Goal: Task Accomplishment & Management: Complete application form

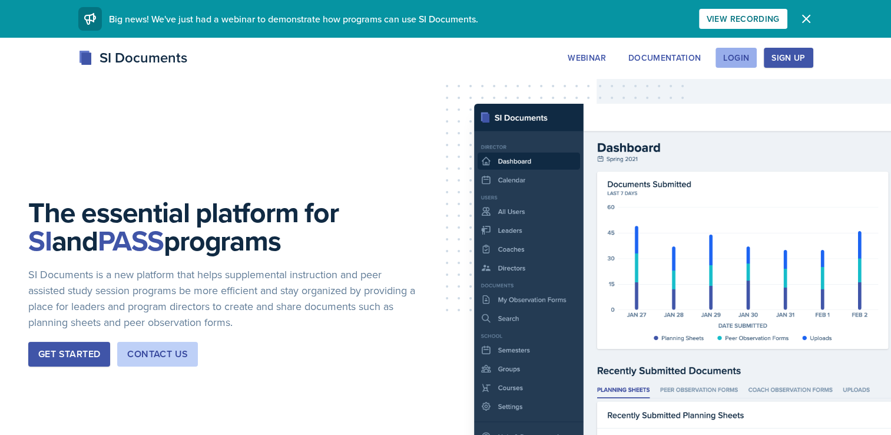
click at [731, 62] on div "Login" at bounding box center [736, 57] width 26 height 9
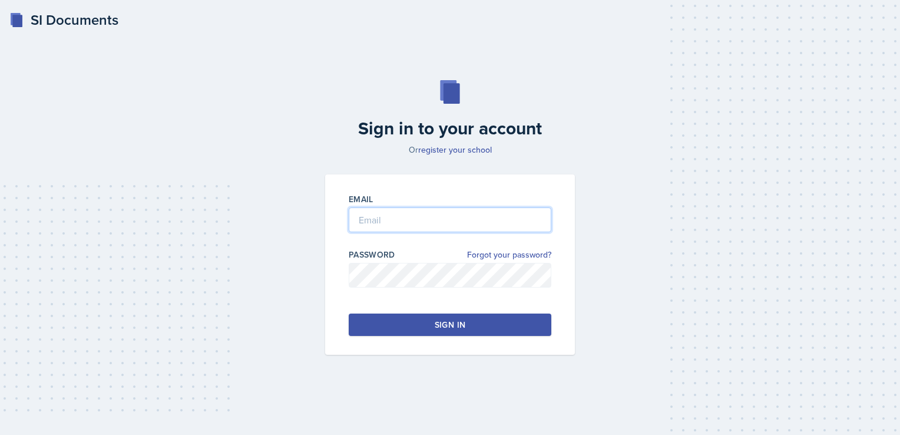
click at [397, 217] on input "email" at bounding box center [450, 219] width 203 height 25
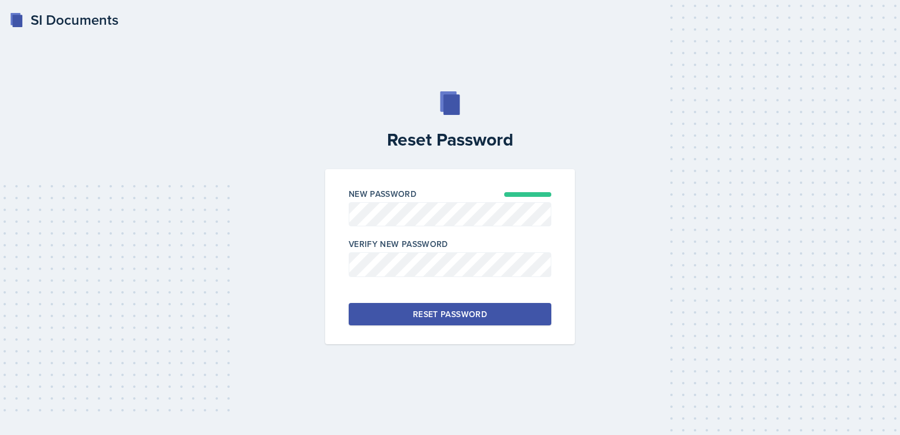
click at [487, 316] on button "Reset Password" at bounding box center [450, 314] width 203 height 22
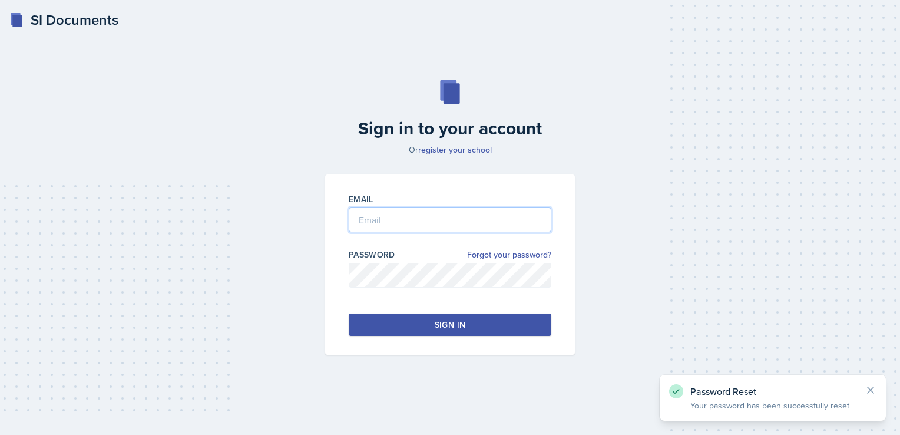
click at [405, 226] on input "email" at bounding box center [450, 219] width 203 height 25
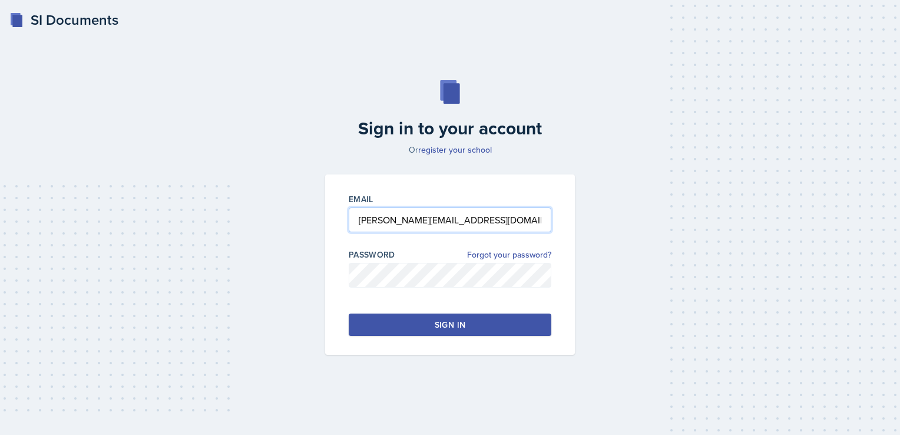
type input "rebecca.deroth@bobcats.gcsu.edu"
click at [509, 324] on button "Sign in" at bounding box center [450, 324] width 203 height 22
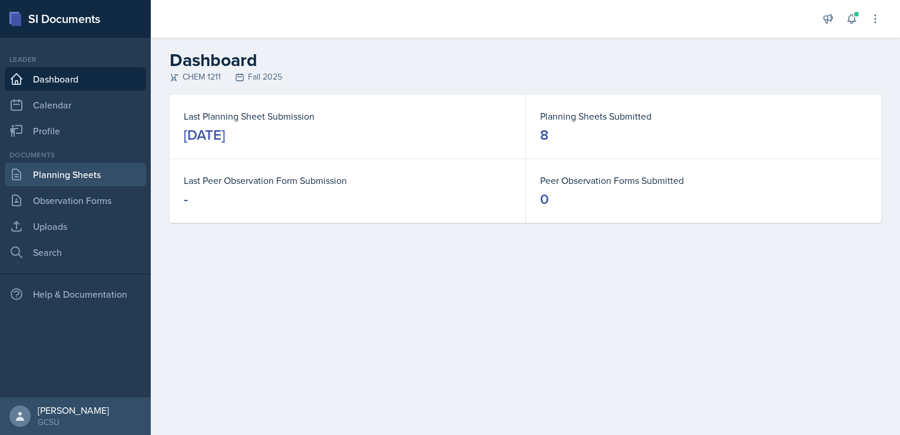
click at [81, 181] on link "Planning Sheets" at bounding box center [75, 175] width 141 height 24
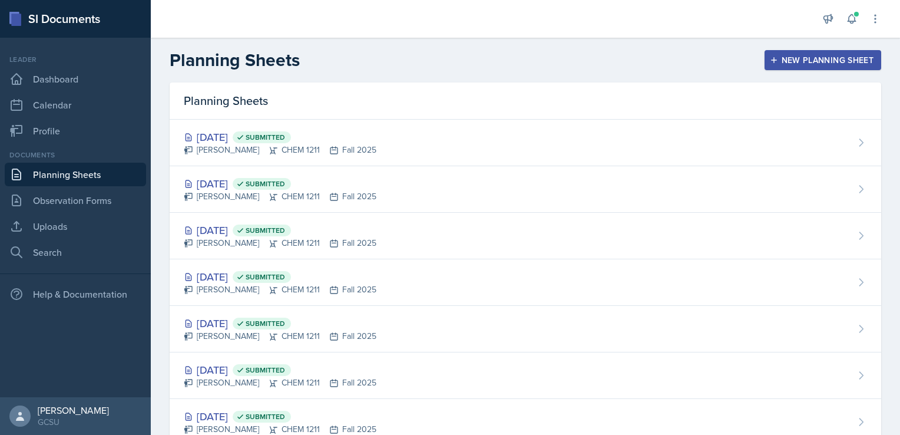
click at [784, 66] on button "New Planning Sheet" at bounding box center [823, 60] width 117 height 20
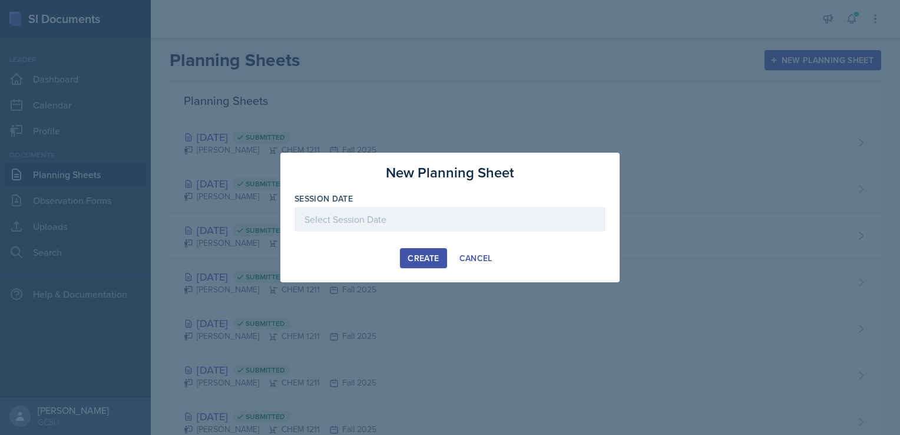
click at [392, 212] on div at bounding box center [450, 219] width 311 height 25
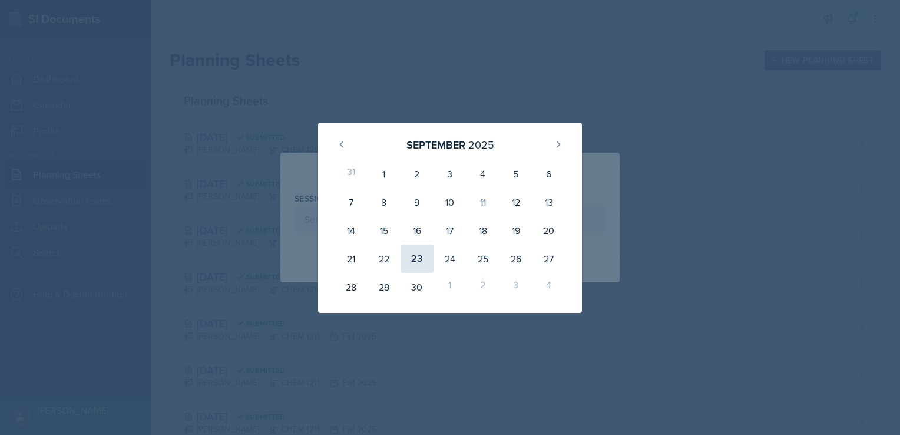
click at [414, 260] on div "23" at bounding box center [417, 259] width 33 height 28
type input "September 23rd, 2025"
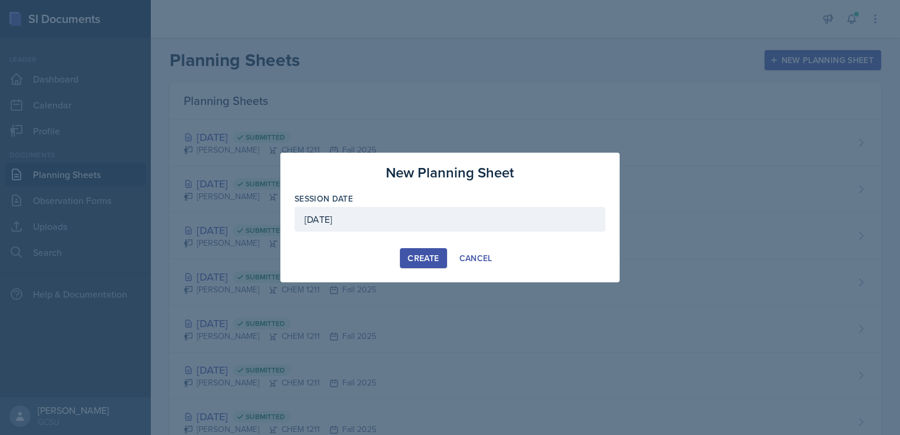
click at [412, 253] on div "Create" at bounding box center [423, 257] width 31 height 9
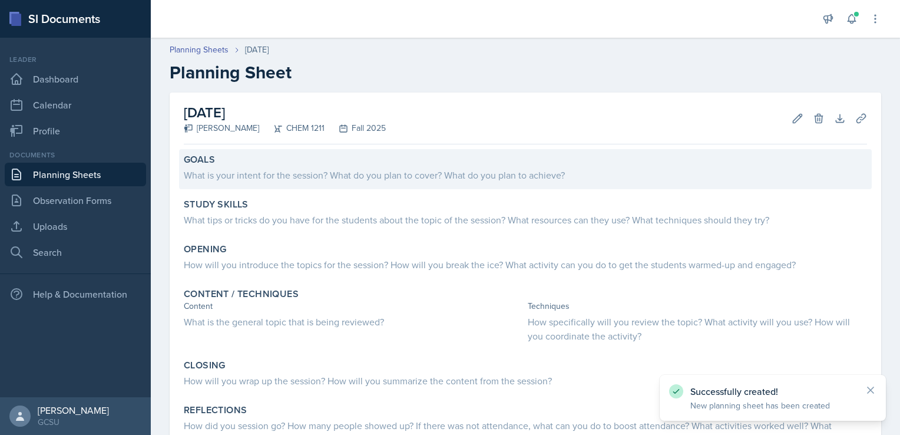
click at [318, 178] on div "What is your intent for the session? What do you plan to cover? What do you pla…" at bounding box center [525, 175] width 683 height 14
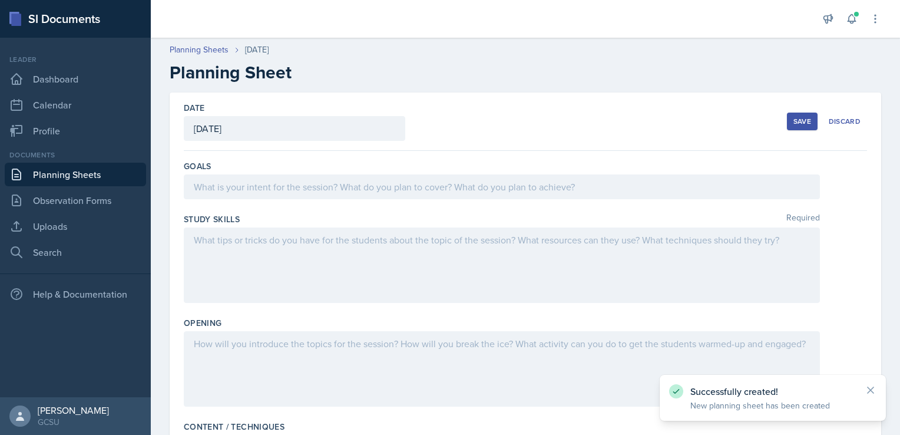
click at [318, 178] on div at bounding box center [502, 186] width 636 height 25
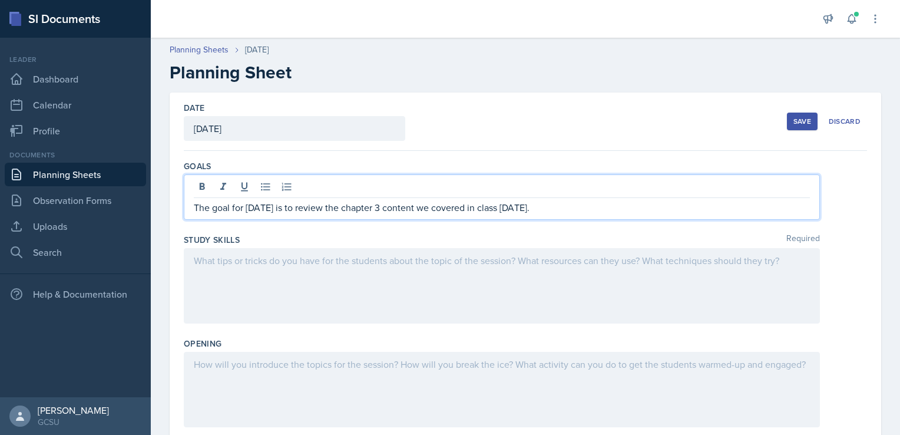
click at [310, 270] on div at bounding box center [502, 285] width 636 height 75
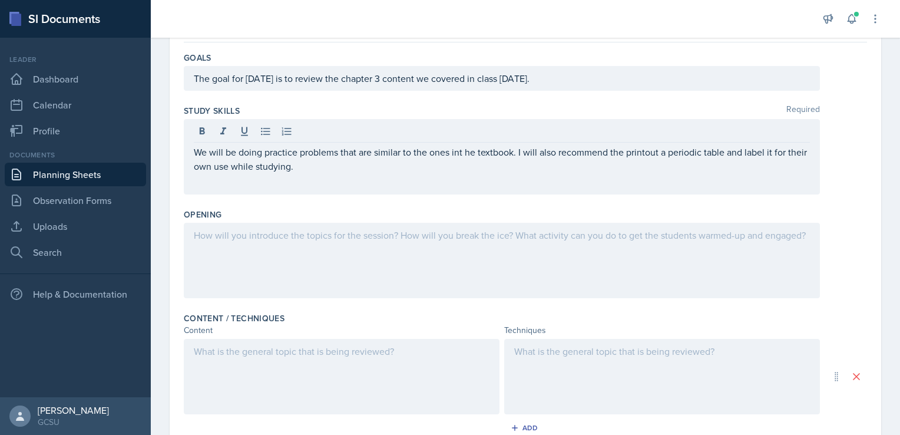
click at [278, 254] on div at bounding box center [502, 260] width 636 height 75
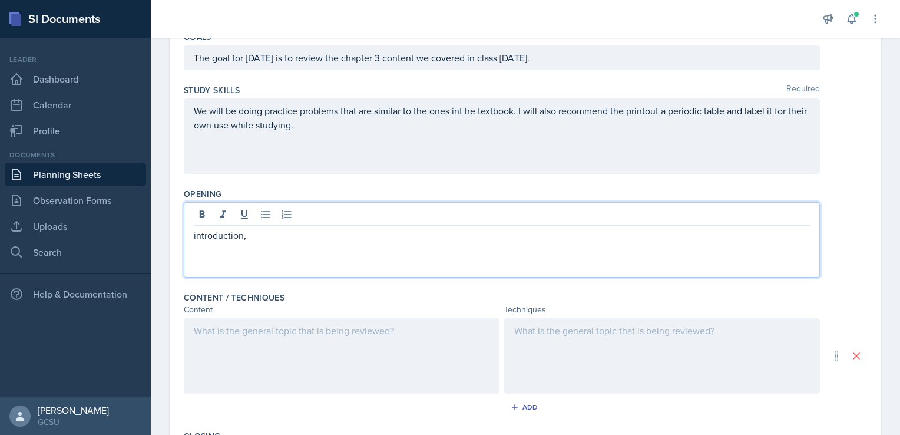
click at [295, 235] on p "introduction," at bounding box center [502, 235] width 616 height 14
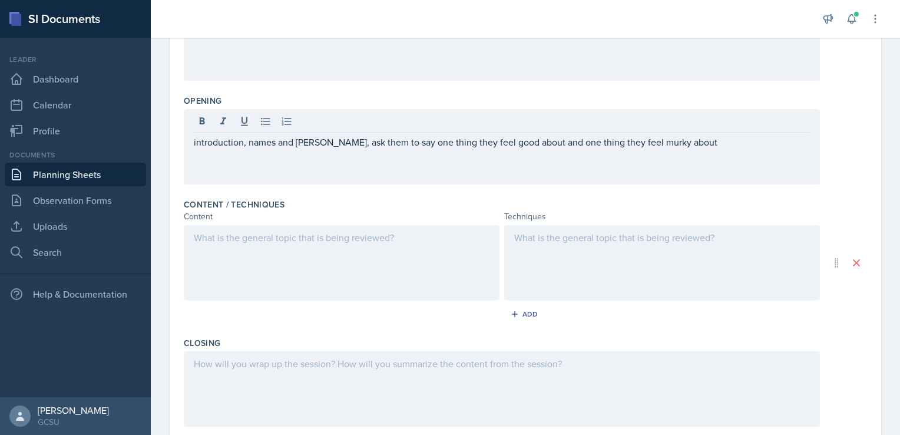
click at [345, 258] on div at bounding box center [342, 262] width 316 height 75
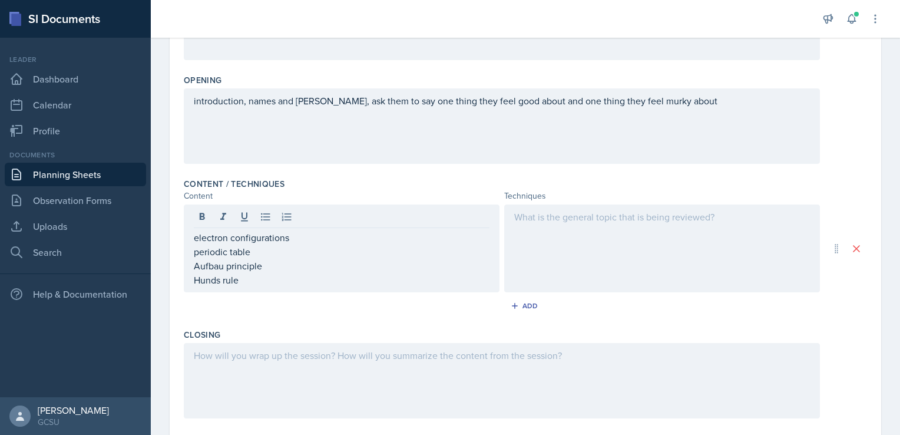
click at [550, 265] on div at bounding box center [662, 248] width 316 height 88
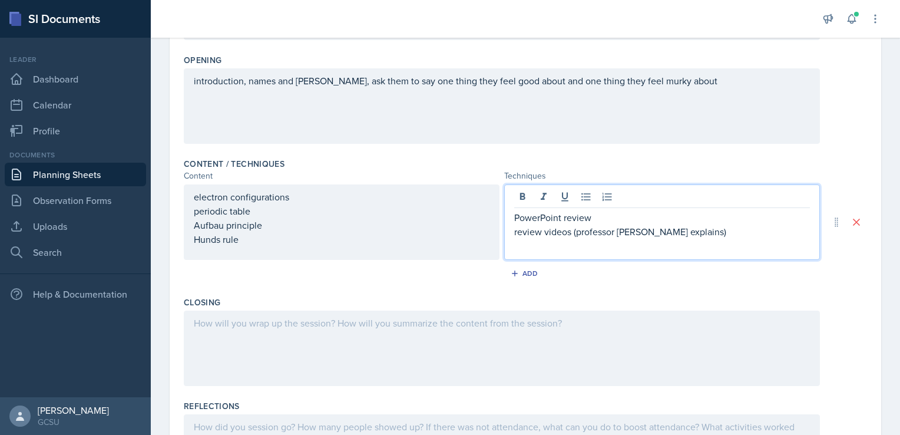
click at [586, 243] on p at bounding box center [662, 246] width 296 height 14
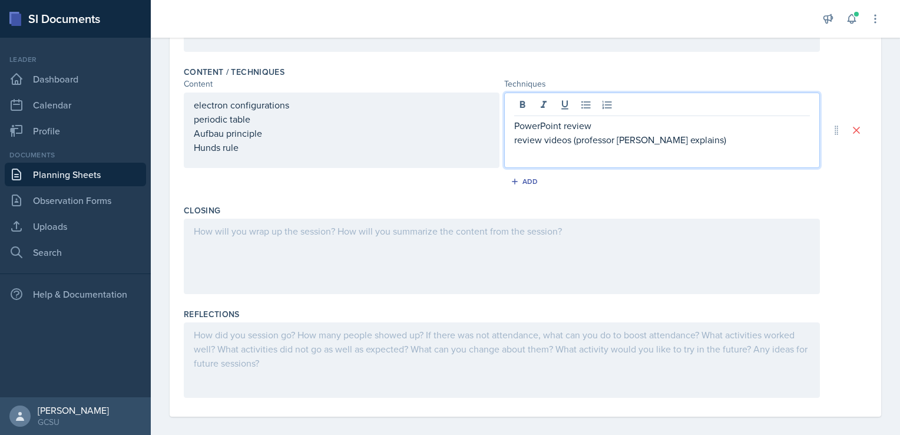
scroll to position [364, 0]
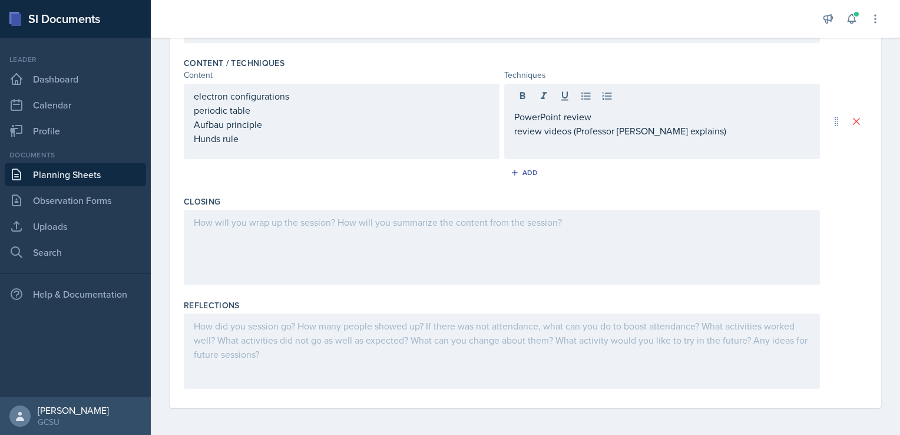
click at [573, 154] on div "PowerPoint review review videos (Professor Dave explains)" at bounding box center [662, 121] width 316 height 75
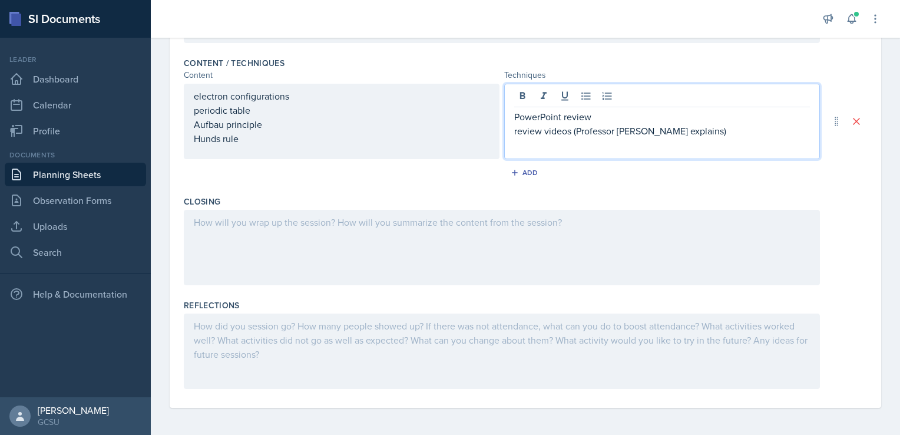
click at [552, 146] on p at bounding box center [662, 145] width 296 height 14
click at [331, 232] on div at bounding box center [502, 247] width 636 height 75
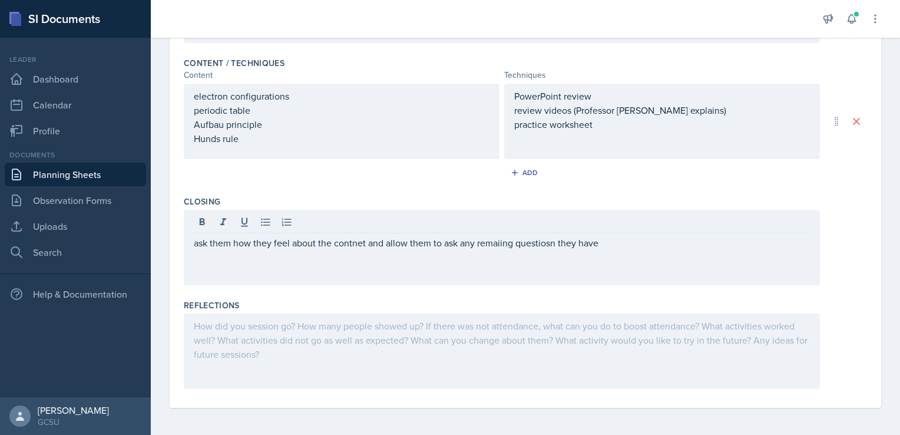
click at [351, 249] on div "ask them how they feel about the contnet and allow them to ask any remaiing que…" at bounding box center [502, 247] width 636 height 75
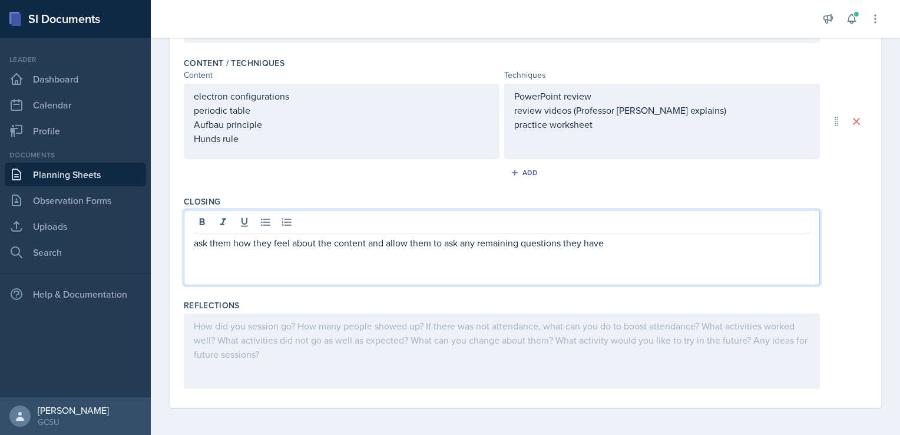
scroll to position [0, 0]
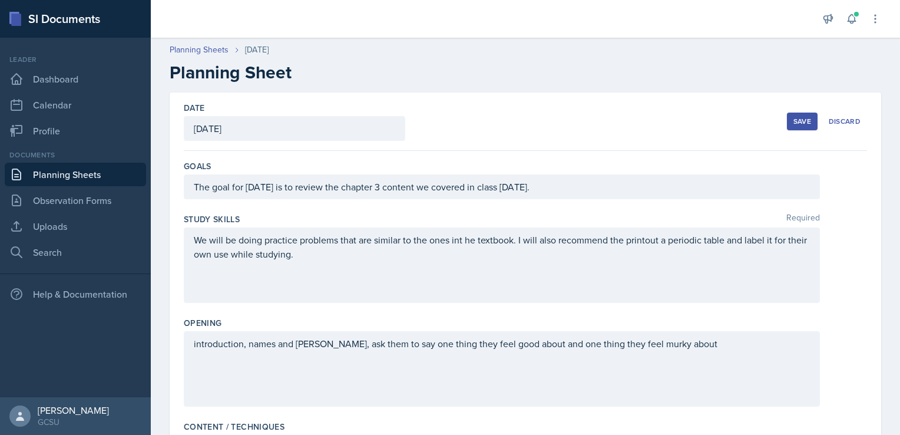
click at [802, 117] on div "Save" at bounding box center [803, 121] width 18 height 9
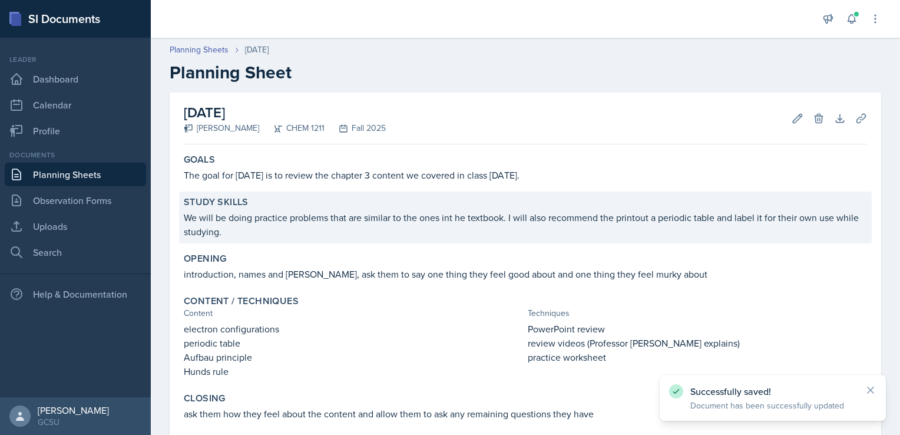
scroll to position [125, 0]
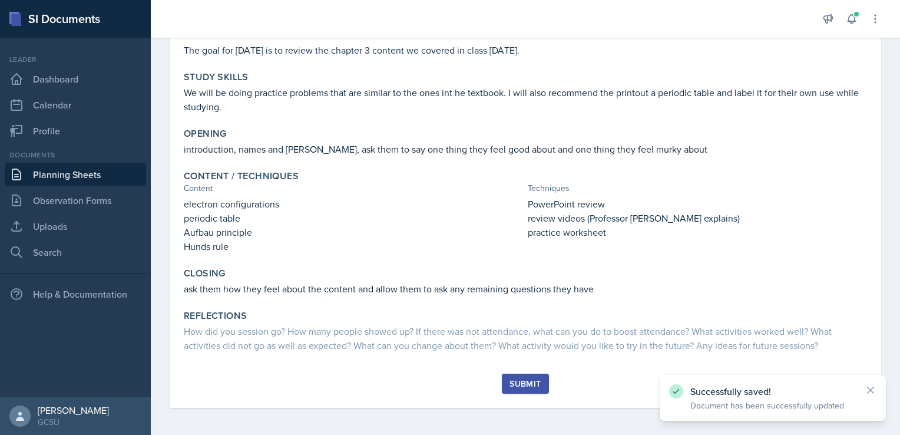
click at [517, 389] on button "Submit" at bounding box center [525, 384] width 47 height 20
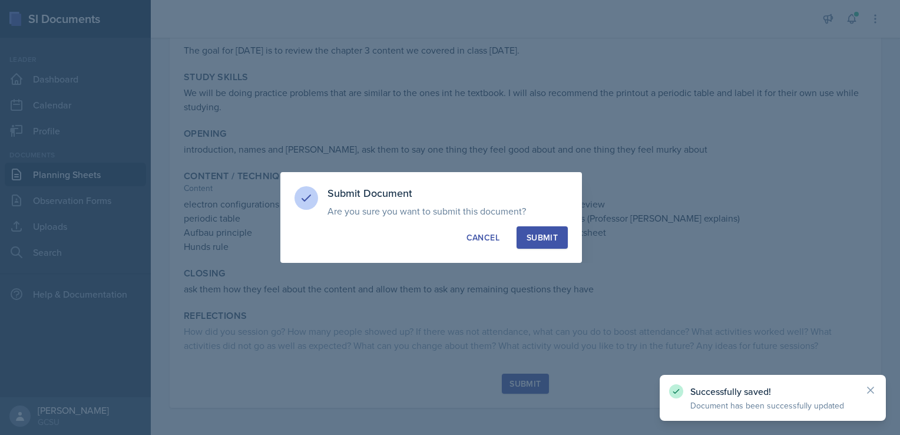
click at [543, 230] on button "Submit" at bounding box center [542, 237] width 51 height 22
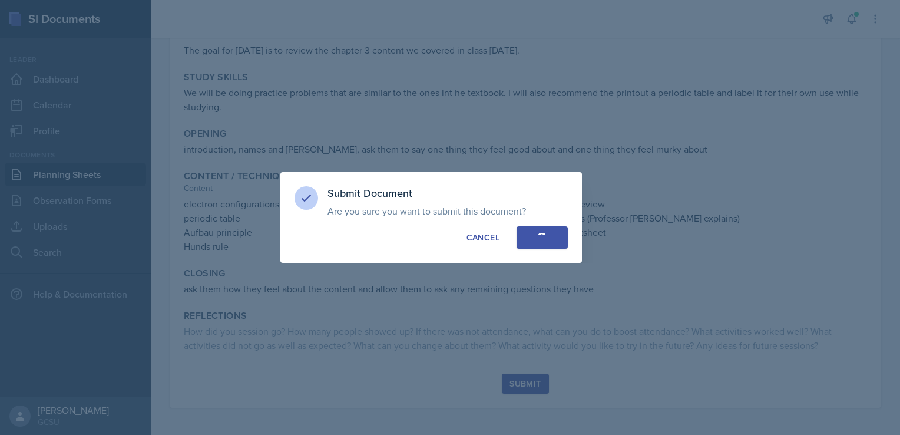
scroll to position [61, 0]
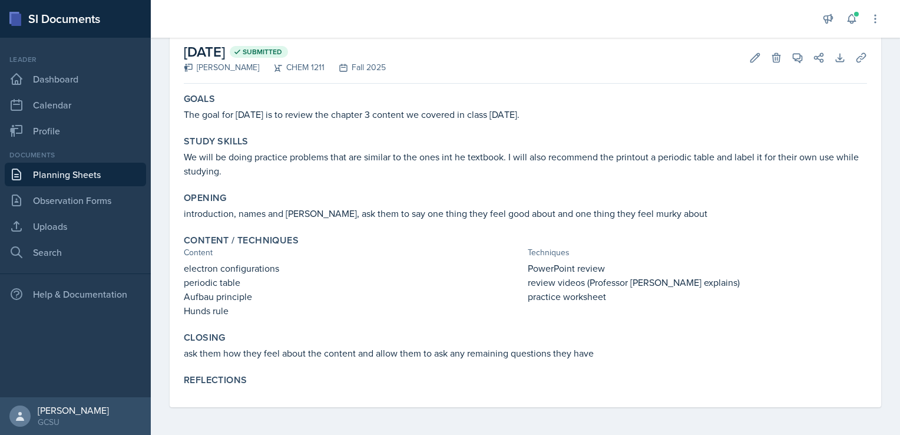
click at [633, 415] on div "September 23rd, 2025 Submitted Rebecca Deroth CHEM 1211 Fall 2025 Edit Delete V…" at bounding box center [525, 234] width 749 height 404
